Goal: Task Accomplishment & Management: Manage account settings

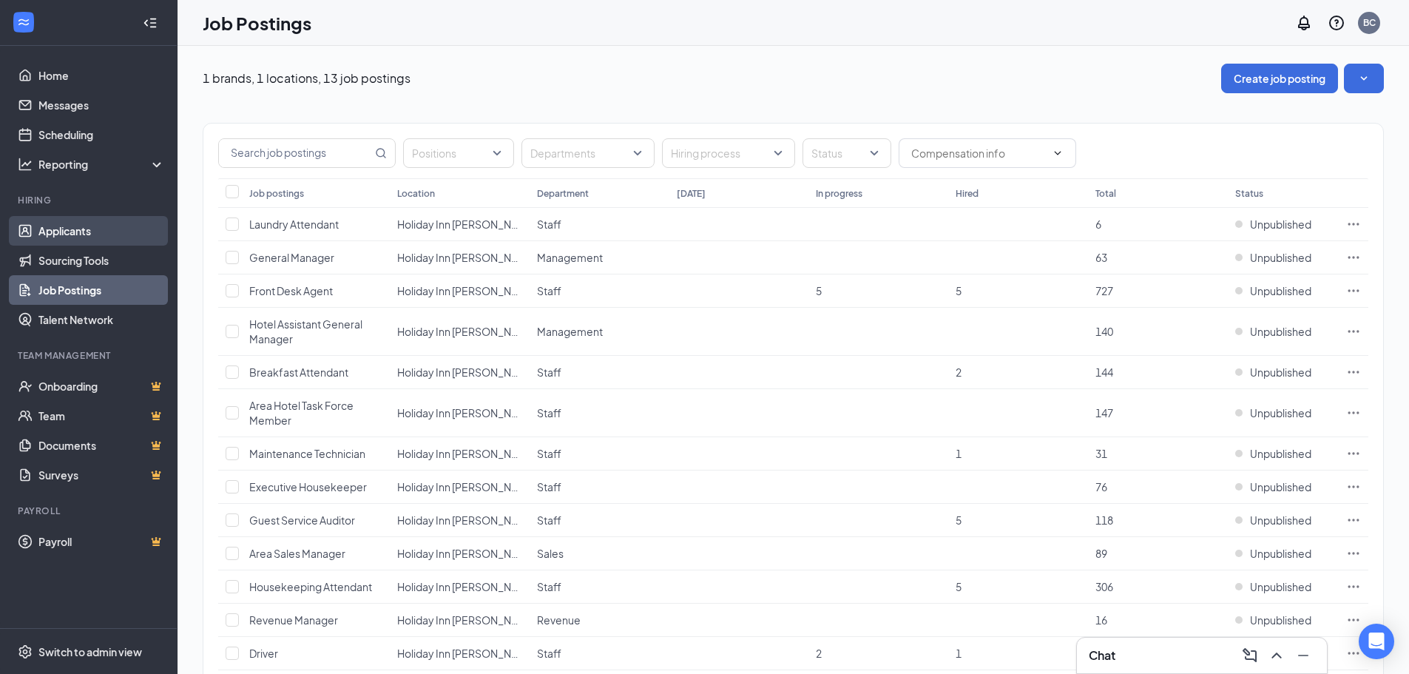
click at [70, 237] on link "Applicants" at bounding box center [101, 231] width 127 height 30
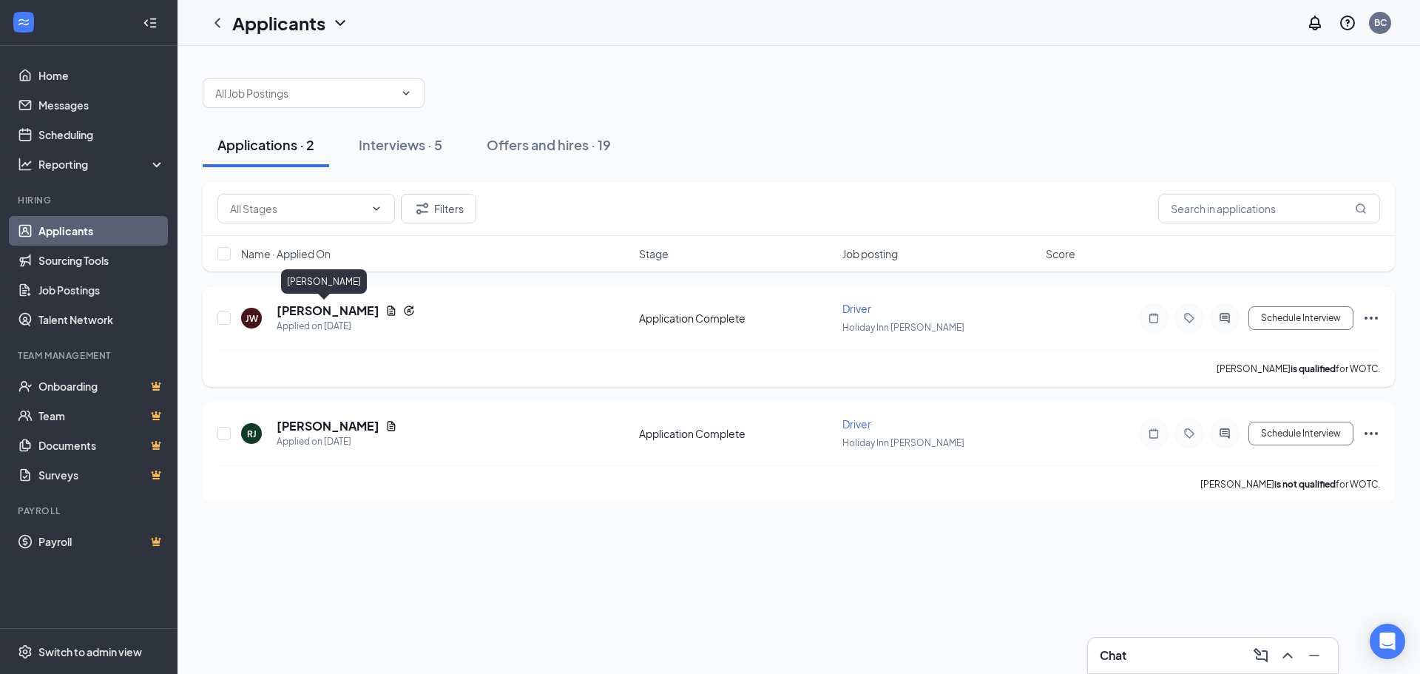
click at [337, 312] on h5 "[PERSON_NAME]" at bounding box center [328, 311] width 103 height 16
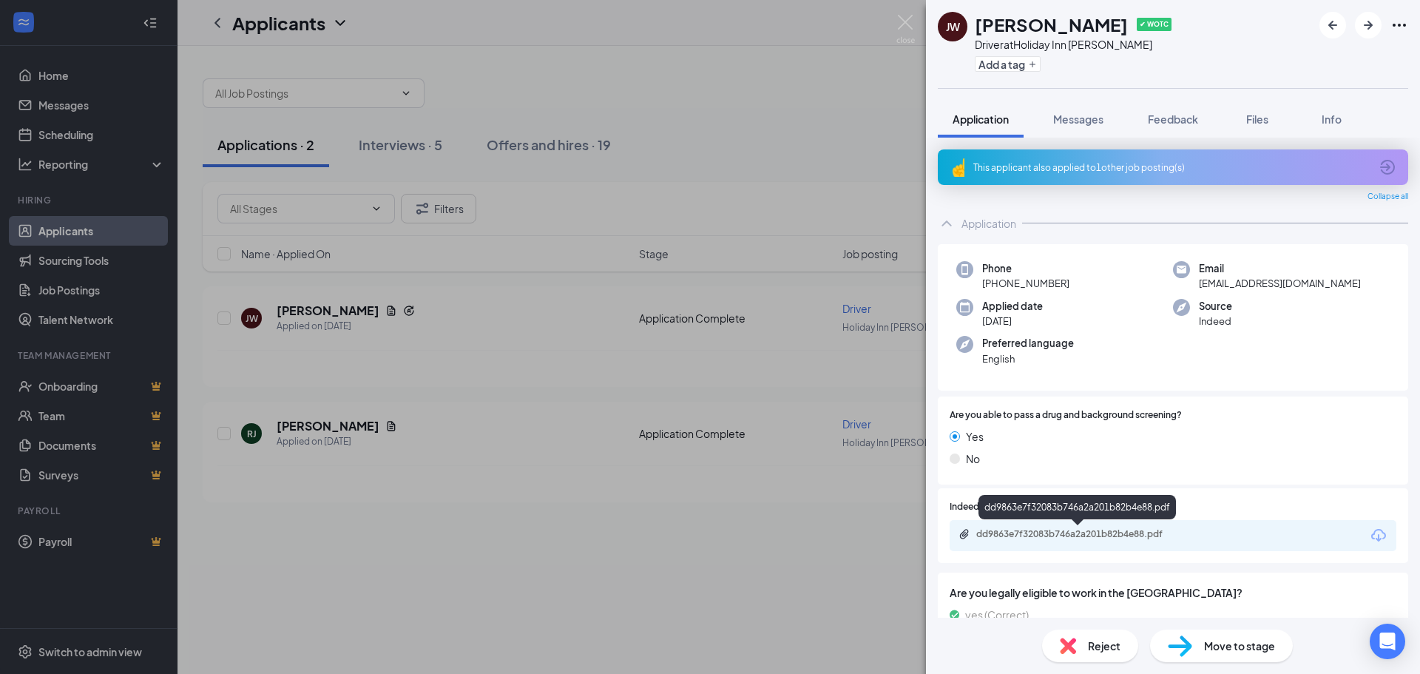
click at [1079, 532] on div "dd9863e7f32083b746a2a201b82b4e88.pdf" at bounding box center [1080, 534] width 207 height 12
click at [560, 561] on div "[PERSON_NAME] [PERSON_NAME] ✔ WOTC Driver at Holiday Inn [PERSON_NAME] Add a ta…" at bounding box center [710, 337] width 1420 height 674
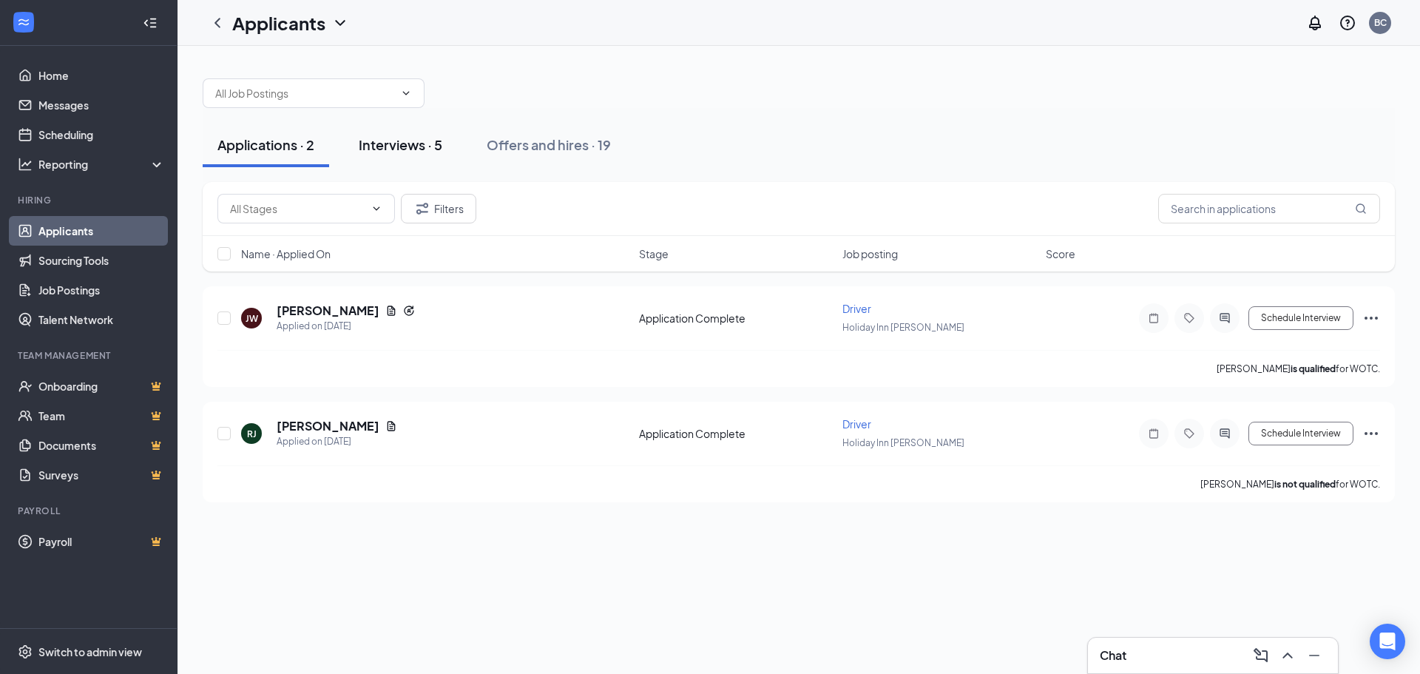
click at [408, 158] on button "Interviews · 5" at bounding box center [400, 145] width 113 height 44
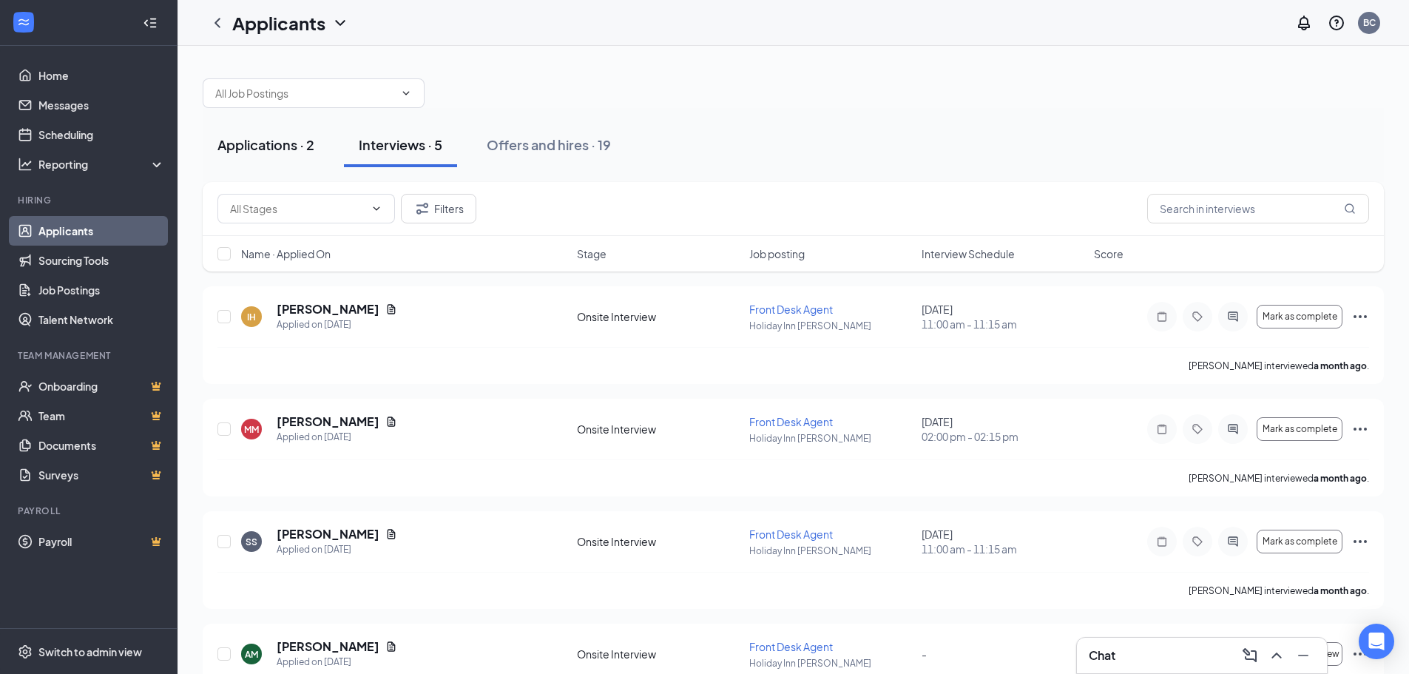
click at [300, 146] on div "Applications · 2" at bounding box center [265, 144] width 97 height 18
